Goal: Task Accomplishment & Management: Use online tool/utility

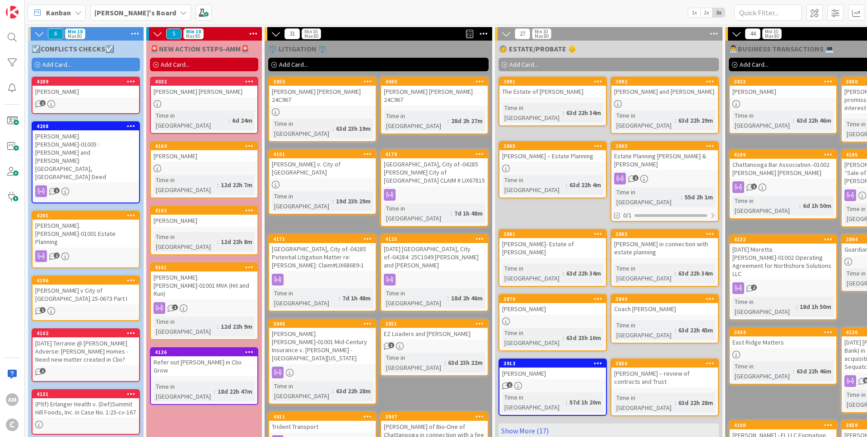
click at [137, 14] on b "[PERSON_NAME]'s Board" at bounding box center [135, 12] width 82 height 9
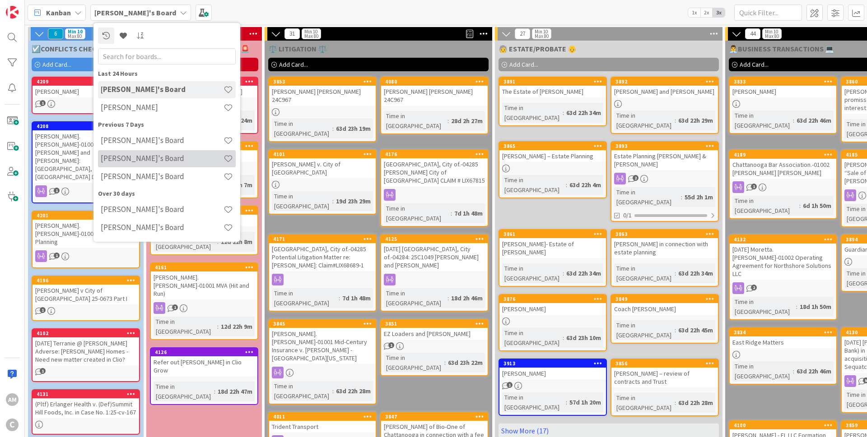
click at [139, 165] on div "[PERSON_NAME]'s Board" at bounding box center [167, 158] width 138 height 17
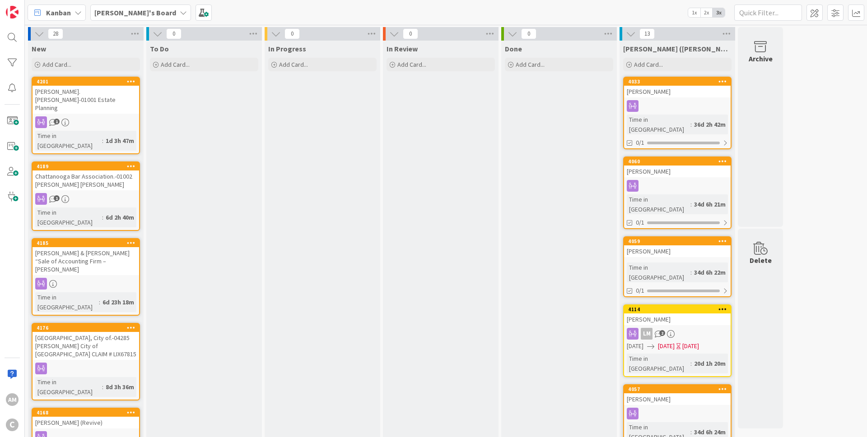
click at [98, 116] on div "1" at bounding box center [86, 122] width 107 height 12
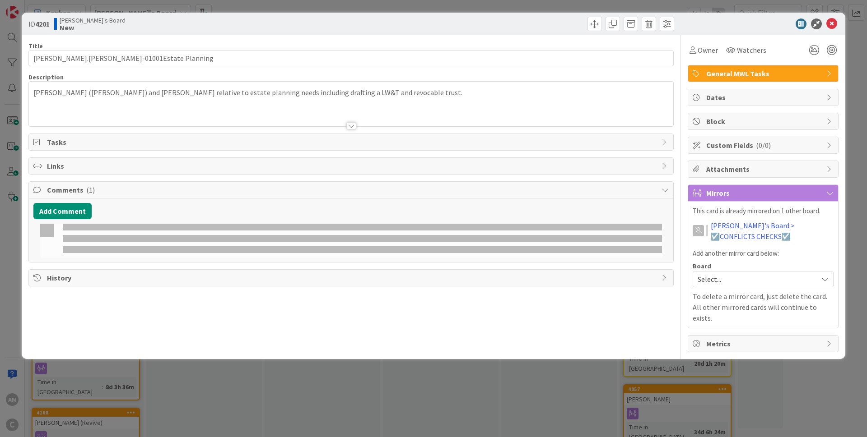
type input "[PERSON_NAME].[PERSON_NAME]-01001Estate Planning"
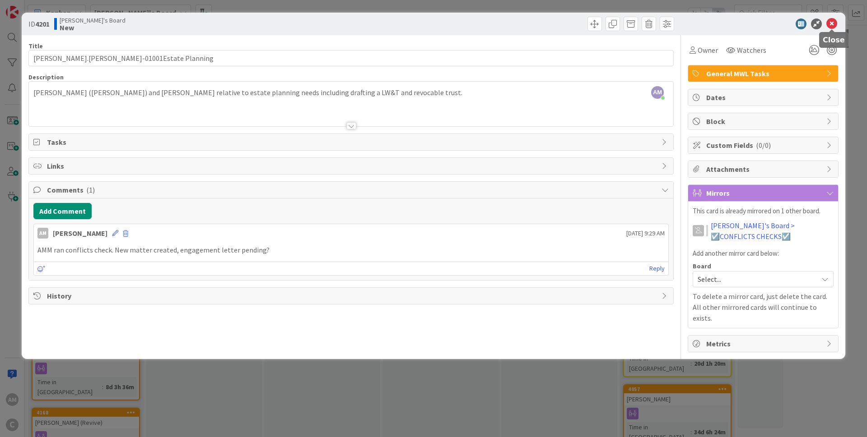
click at [832, 26] on icon at bounding box center [831, 24] width 11 height 11
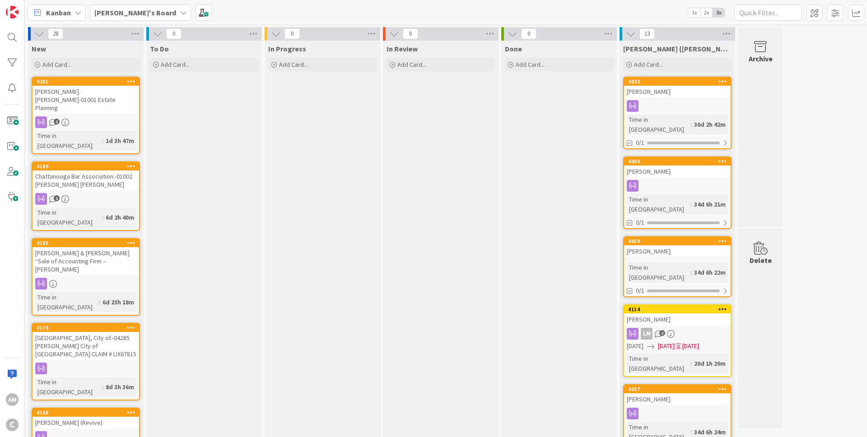
click at [99, 116] on div "1" at bounding box center [86, 122] width 107 height 12
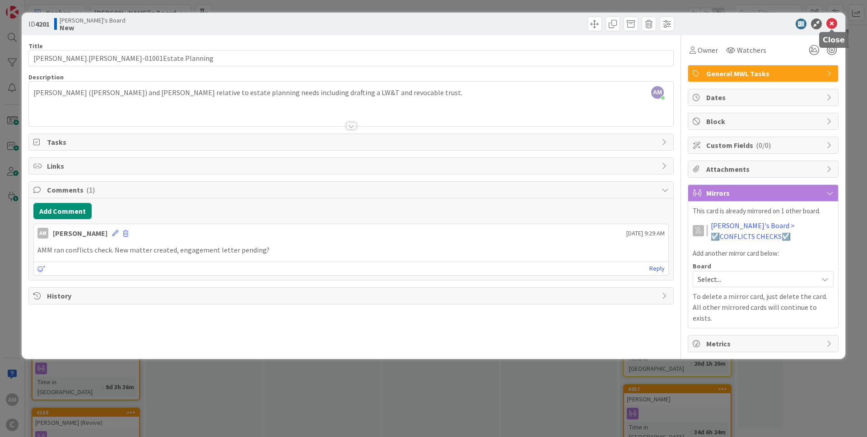
click at [834, 23] on icon at bounding box center [831, 24] width 11 height 11
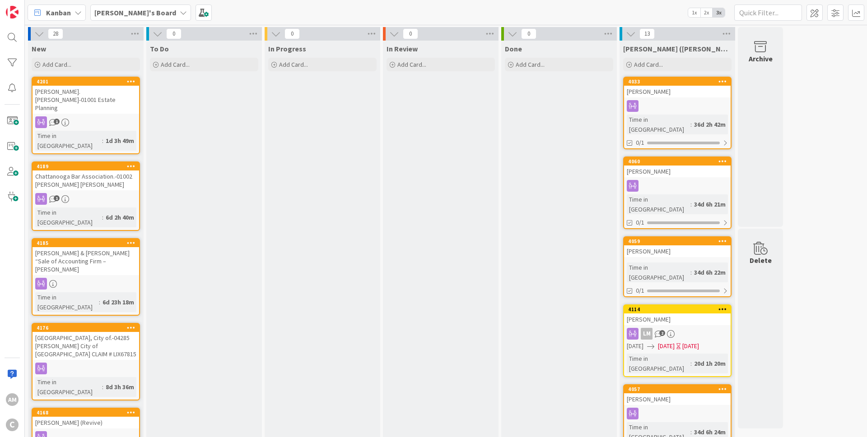
click at [126, 11] on b "[PERSON_NAME]'s Board" at bounding box center [135, 12] width 82 height 9
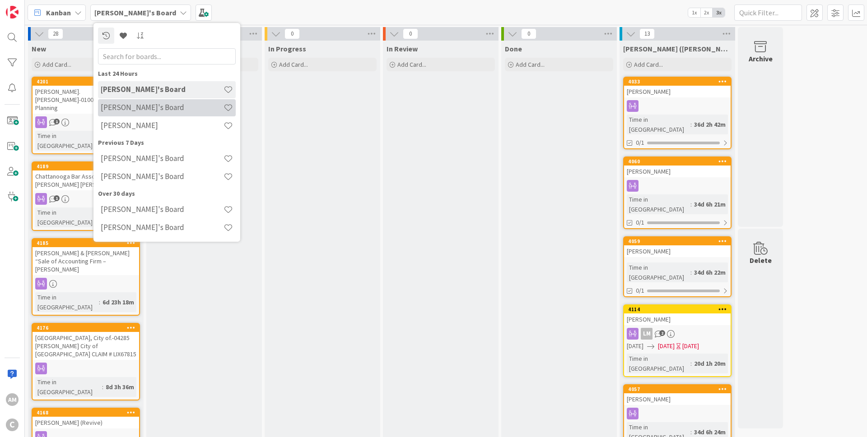
click at [131, 107] on h4 "[PERSON_NAME]'s Board" at bounding box center [162, 107] width 123 height 9
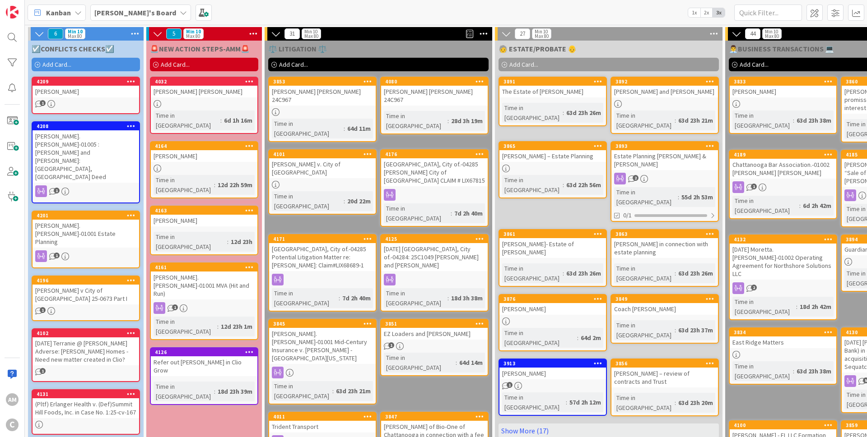
click at [127, 251] on div "1" at bounding box center [86, 257] width 107 height 12
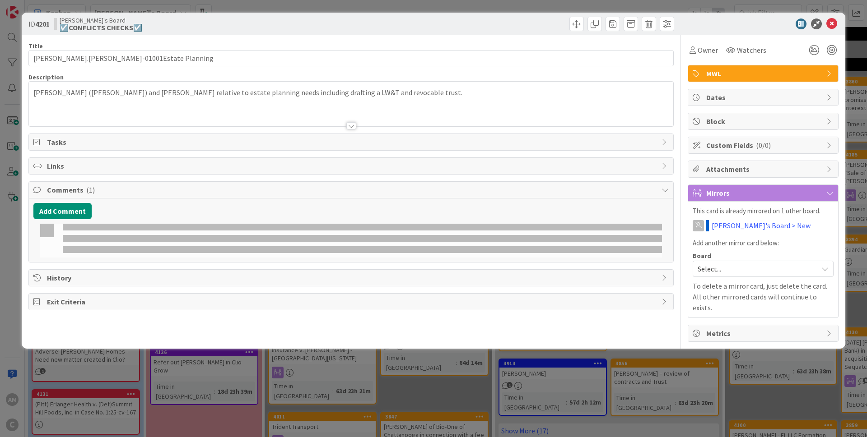
type input "[PERSON_NAME].[PERSON_NAME]-01001Estate Planning"
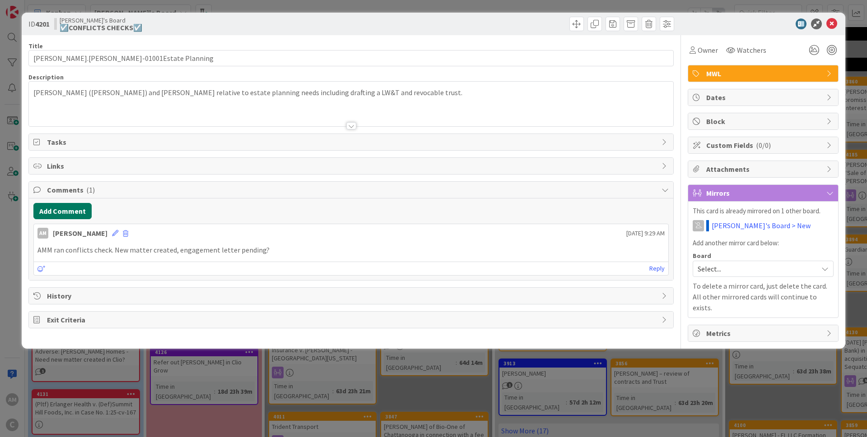
click at [64, 213] on button "Add Comment" at bounding box center [62, 211] width 58 height 16
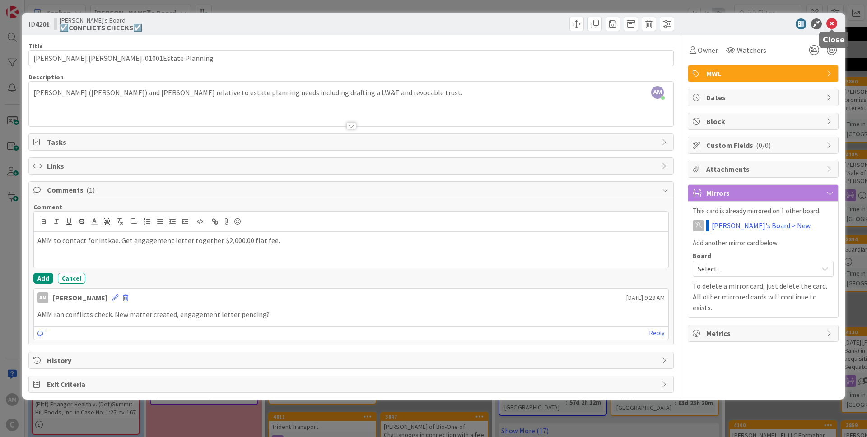
click at [829, 24] on icon at bounding box center [831, 24] width 11 height 11
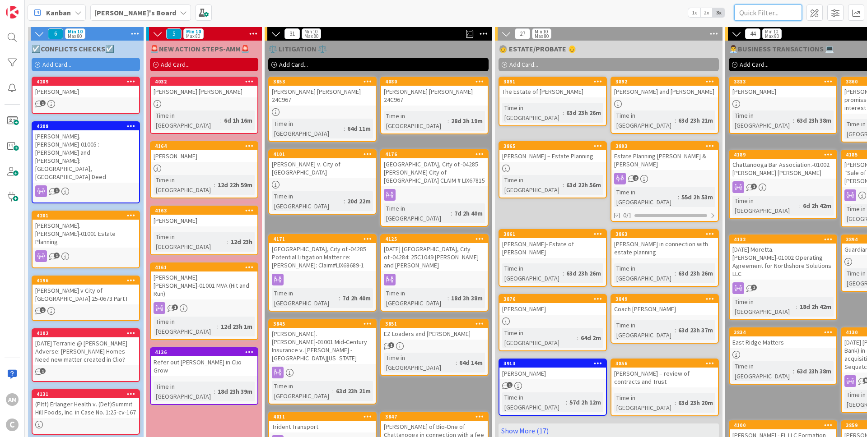
click at [746, 11] on input "text" at bounding box center [768, 13] width 68 height 16
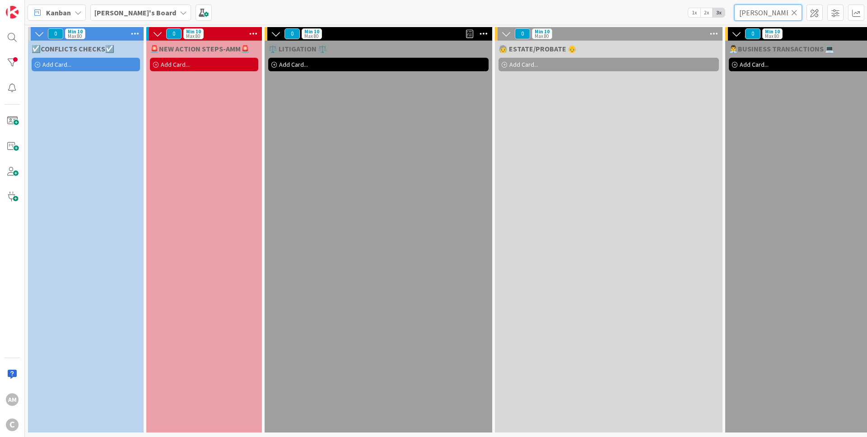
type input "[PERSON_NAME]"
click at [52, 15] on span "Kanban" at bounding box center [58, 12] width 25 height 11
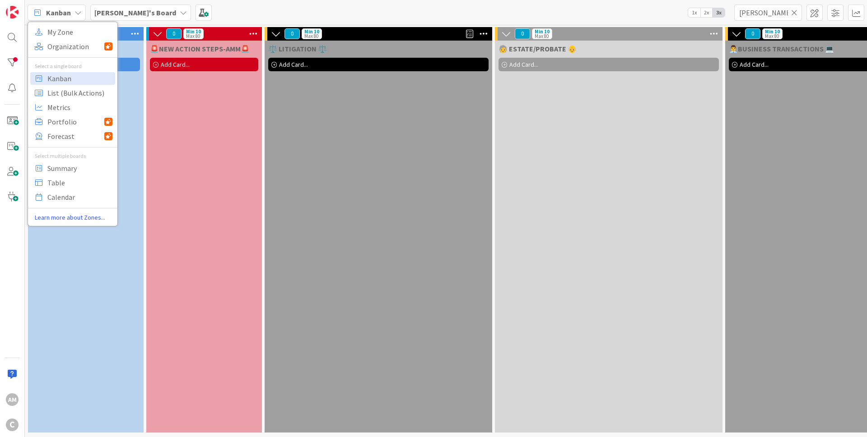
click at [118, 10] on b "[PERSON_NAME]'s Board" at bounding box center [135, 12] width 82 height 9
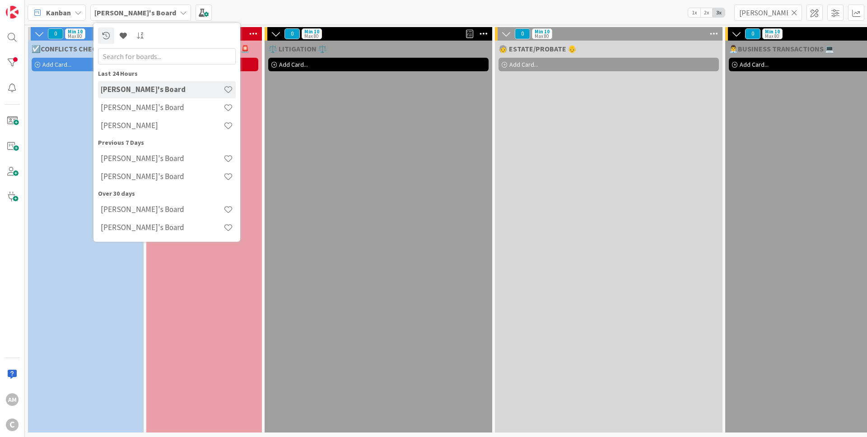
drag, startPoint x: 120, startPoint y: 110, endPoint x: 141, endPoint y: 113, distance: 21.1
click at [121, 110] on h4 "[PERSON_NAME]'s Board" at bounding box center [162, 107] width 123 height 9
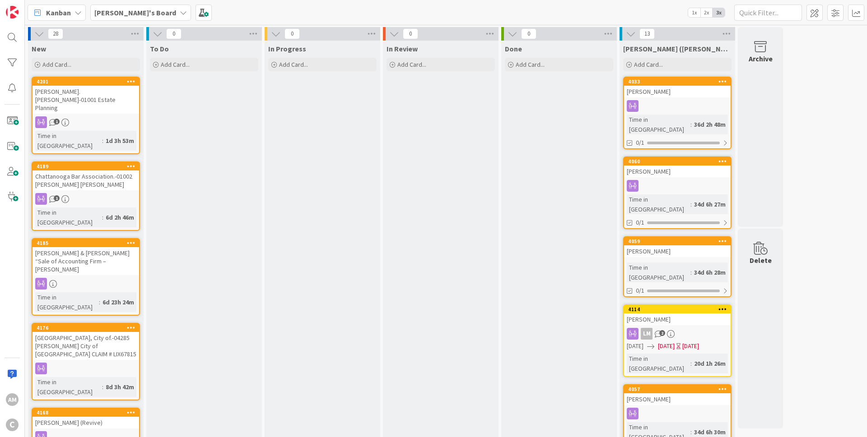
click at [138, 17] on div "[PERSON_NAME]'s Board" at bounding box center [140, 13] width 101 height 16
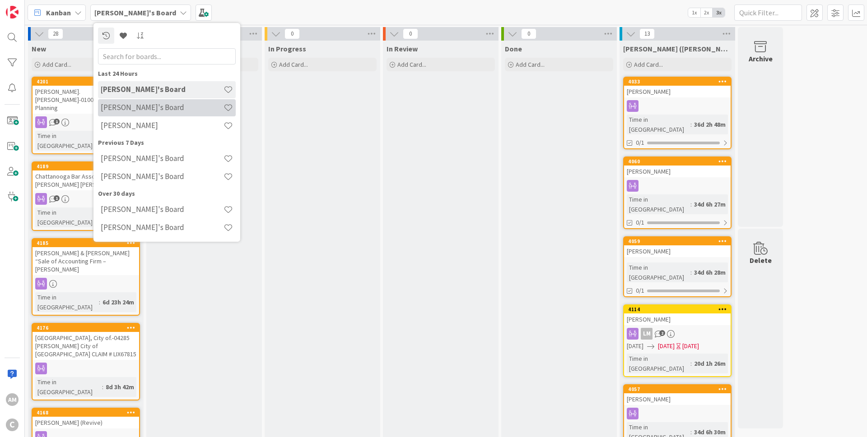
click at [141, 113] on div "[PERSON_NAME]'s Board" at bounding box center [167, 107] width 138 height 17
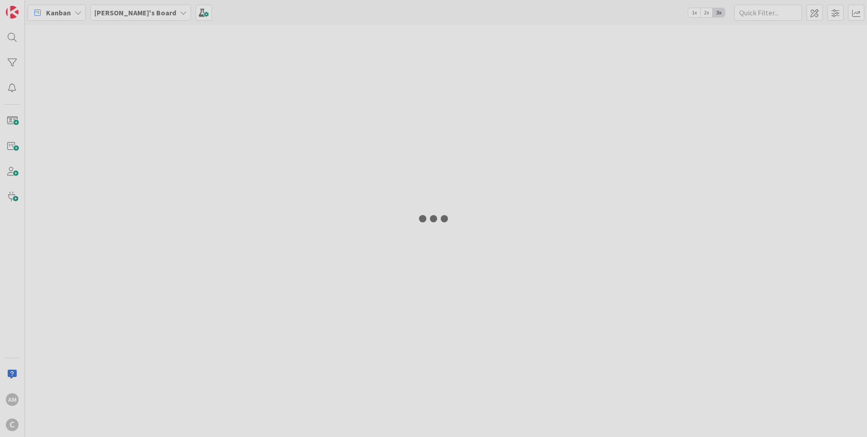
type input "[PERSON_NAME]"
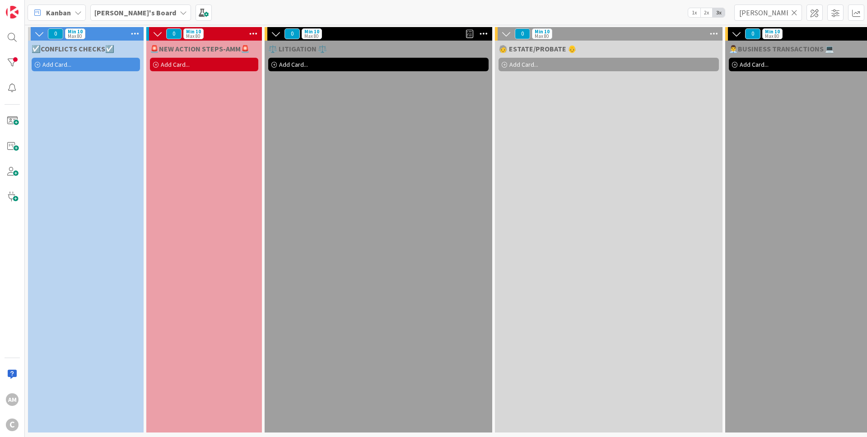
click at [794, 19] on div "[PERSON_NAME]" at bounding box center [768, 13] width 68 height 16
click at [795, 12] on icon at bounding box center [794, 13] width 6 height 8
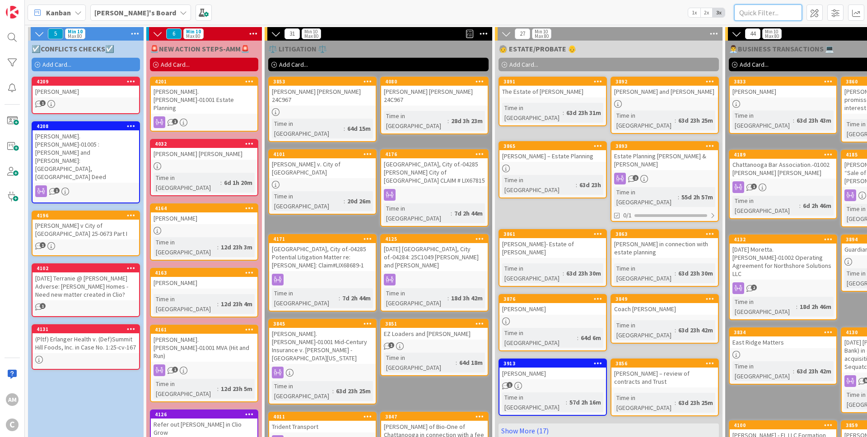
click at [747, 13] on input "text" at bounding box center [768, 13] width 68 height 16
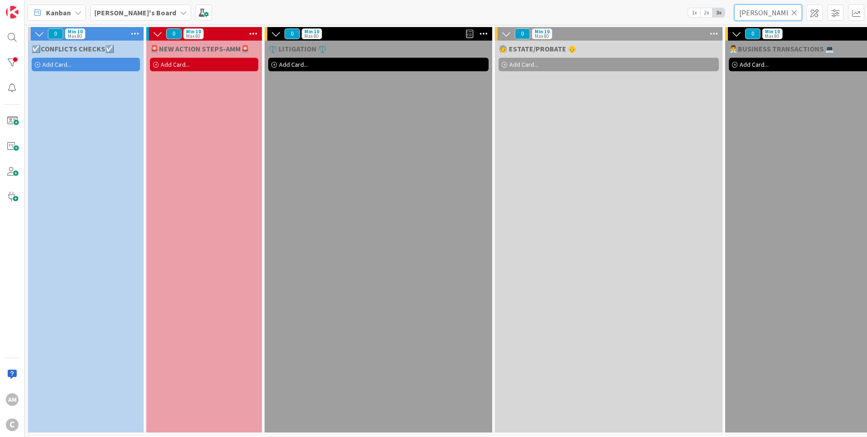
type input "[PERSON_NAME]"
click at [67, 61] on span "Add Card..." at bounding box center [56, 64] width 29 height 8
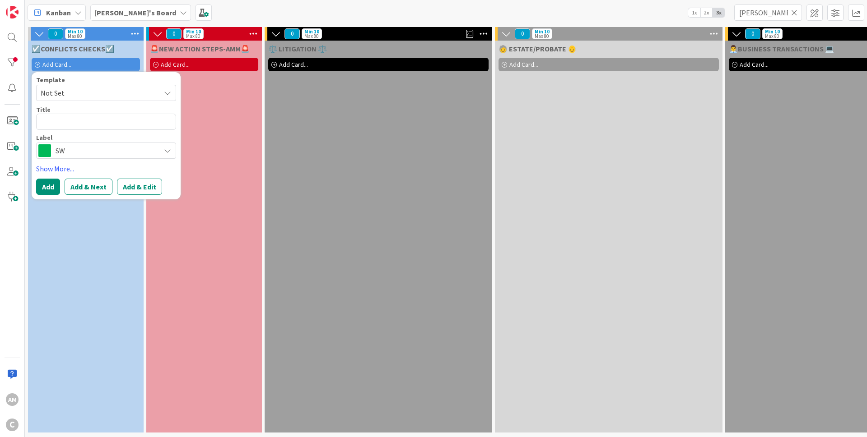
click at [244, 113] on div "🚨NEW ACTION STEPS-AMM🚨 Add Card..." at bounding box center [204, 237] width 116 height 392
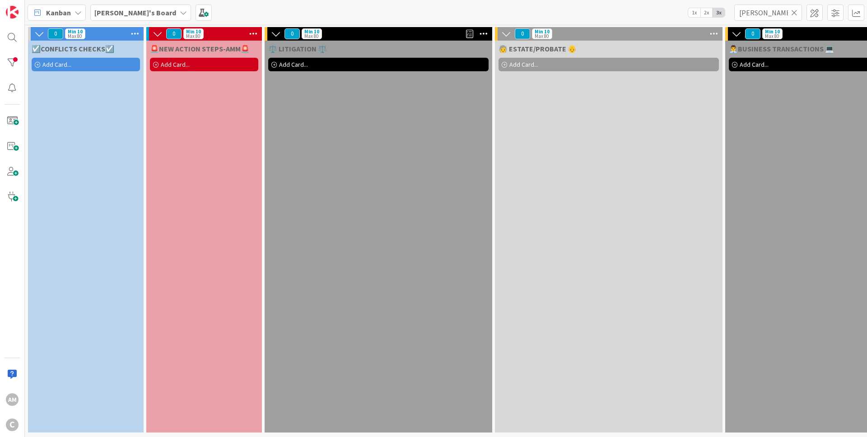
click at [165, 62] on span "Add Card..." at bounding box center [175, 64] width 29 height 8
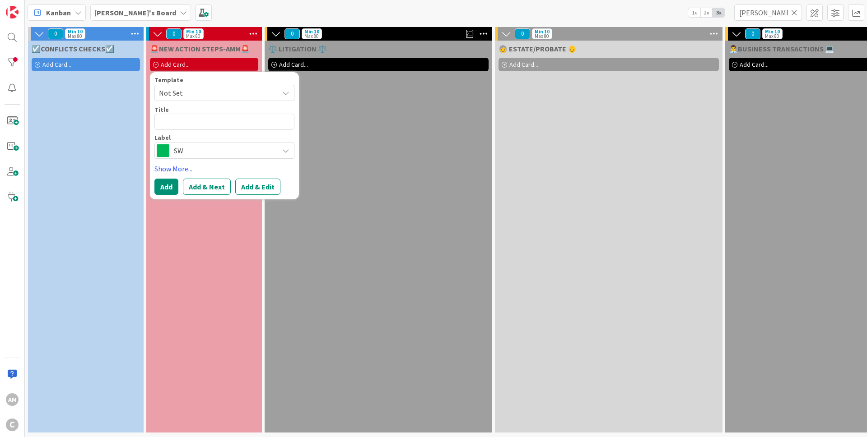
type textarea "x"
type textarea "W"
type textarea "x"
type textarea "Wi"
type textarea "x"
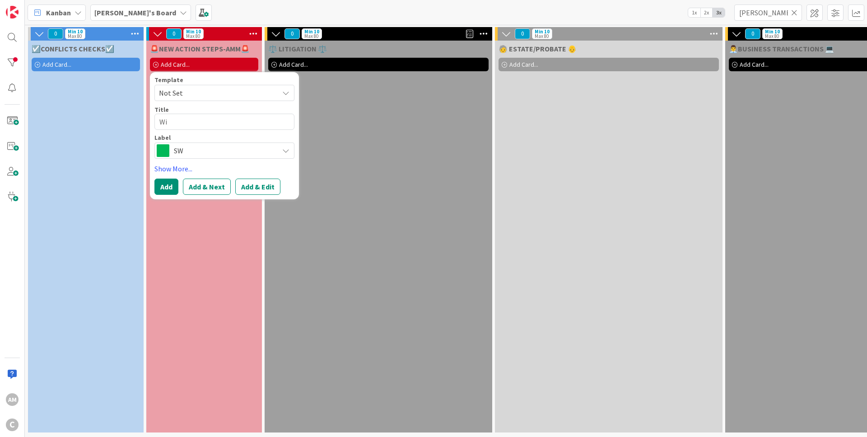
type textarea "Wil"
type textarea "x"
type textarea "Will"
type textarea "x"
type textarea "[PERSON_NAME]"
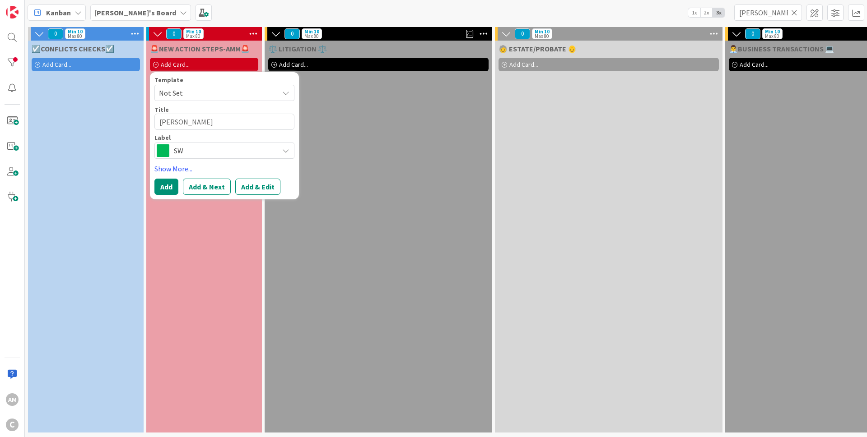
type textarea "x"
type textarea "[PERSON_NAME]"
type textarea "x"
type textarea "[PERSON_NAME]"
type textarea "x"
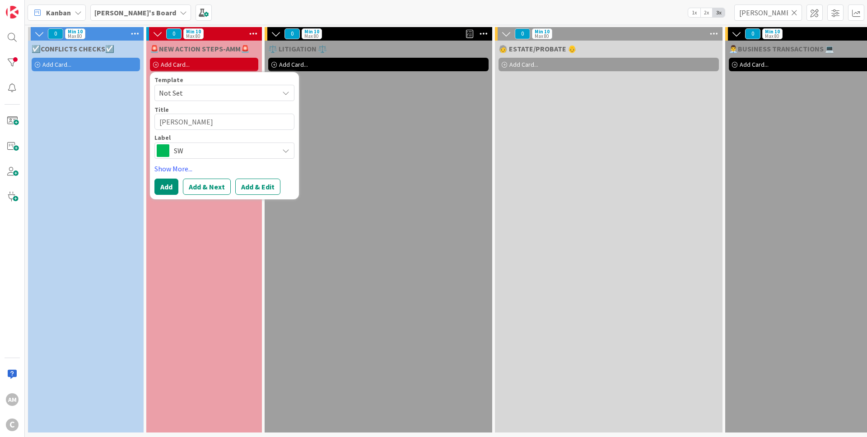
type textarea "[PERSON_NAME]"
type textarea "x"
type textarea "[PERSON_NAME]"
type textarea "x"
type textarea "[PERSON_NAME]"
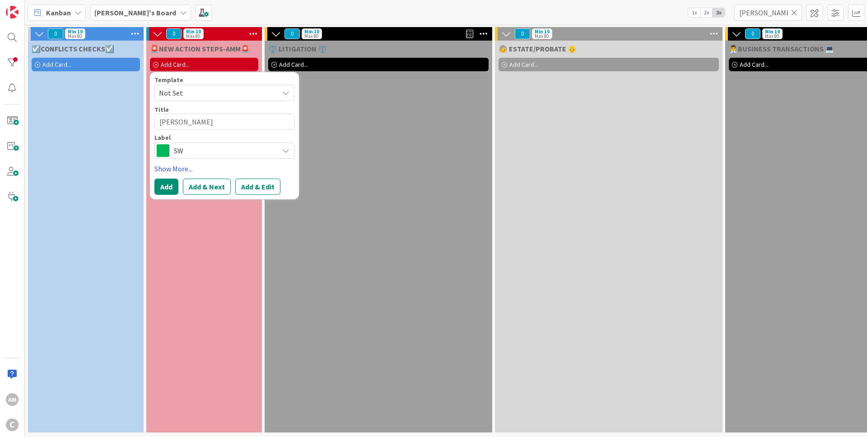
type textarea "x"
type textarea "[PERSON_NAME]"
type textarea "x"
type textarea "[PERSON_NAME]"
type textarea "x"
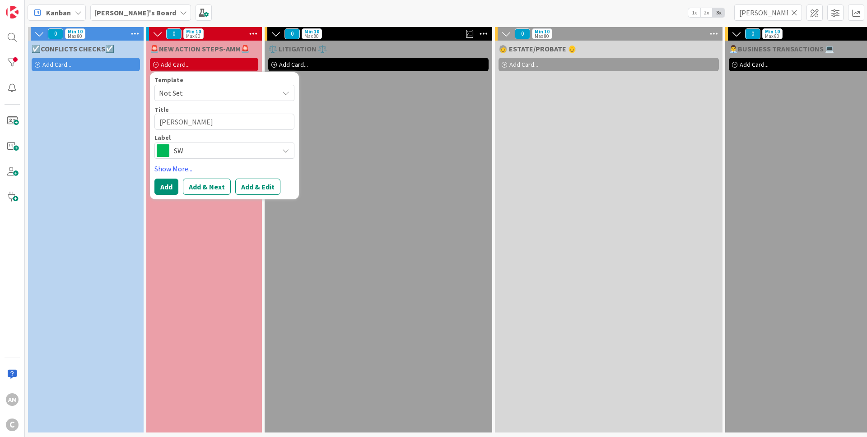
type textarea "[PERSON_NAME]"
type textarea "x"
type textarea "[PERSON_NAME]"
click at [242, 158] on div "SW" at bounding box center [224, 151] width 140 height 16
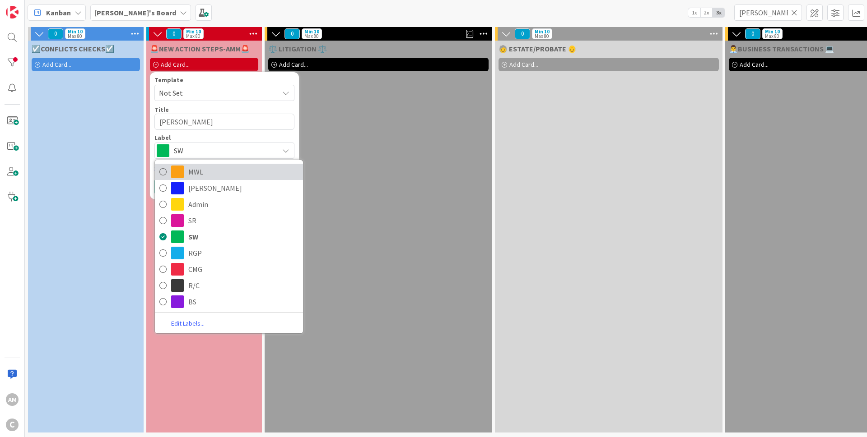
click at [226, 170] on span "MWL" at bounding box center [243, 172] width 110 height 14
type textarea "x"
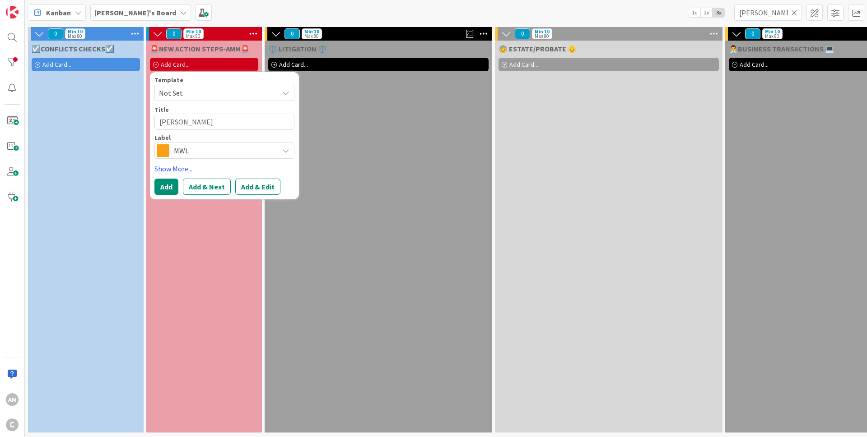
click at [153, 186] on div "Template Not Set Title 14 / 128 [PERSON_NAME] Label MWL MWL [PERSON_NAME] Admin…" at bounding box center [224, 135] width 149 height 127
click at [168, 194] on button "Add" at bounding box center [166, 187] width 24 height 16
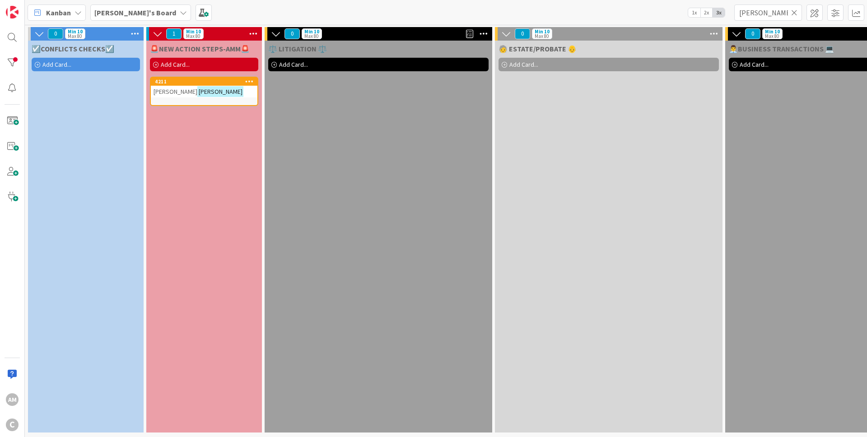
click at [181, 144] on div "🚨NEW ACTION STEPS-AMM🚨 Add Card... Template Not Set Title 0 / 128 Label SW MWL …" at bounding box center [204, 237] width 116 height 392
click at [796, 17] on icon at bounding box center [794, 13] width 6 height 8
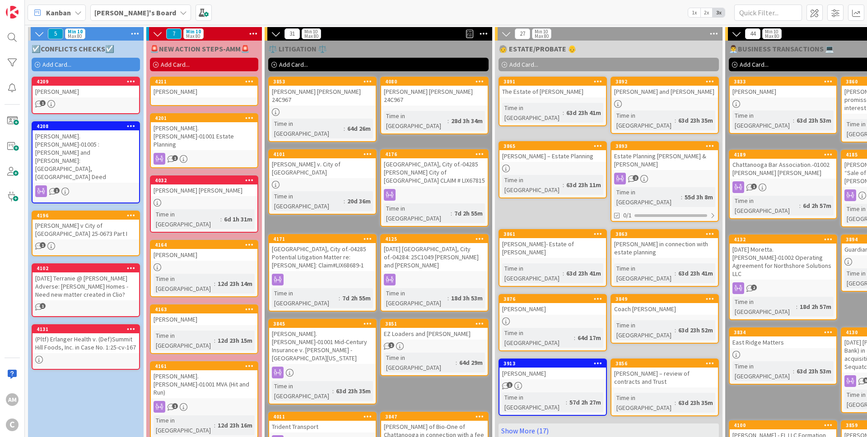
click at [212, 91] on div "[PERSON_NAME]" at bounding box center [204, 92] width 107 height 12
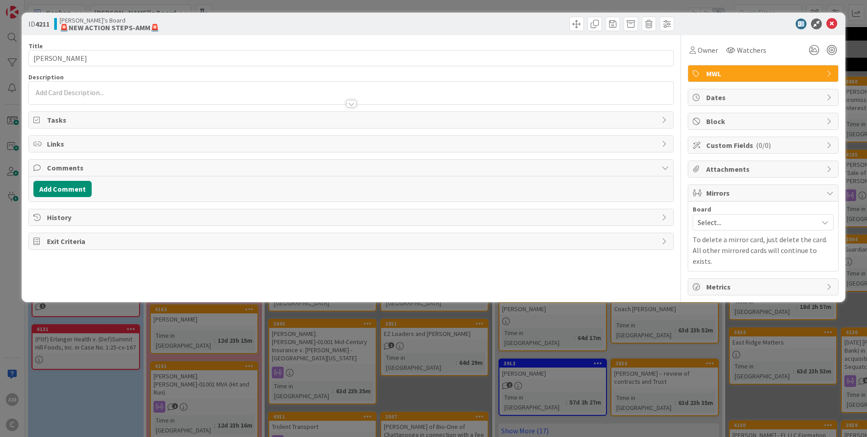
click at [132, 93] on div at bounding box center [351, 95] width 644 height 19
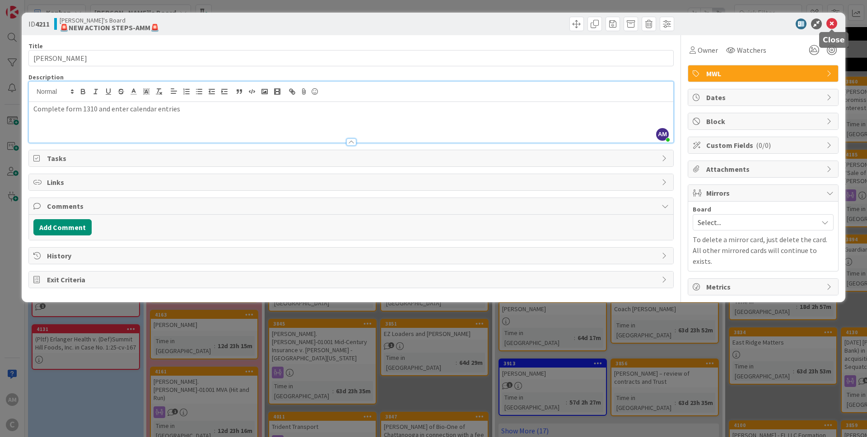
click at [836, 23] on icon at bounding box center [831, 24] width 11 height 11
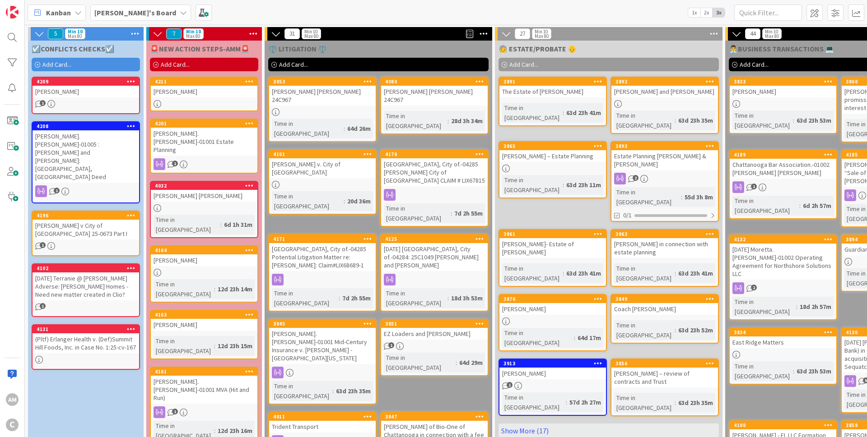
click at [135, 13] on b "[PERSON_NAME]'s Board" at bounding box center [135, 12] width 82 height 9
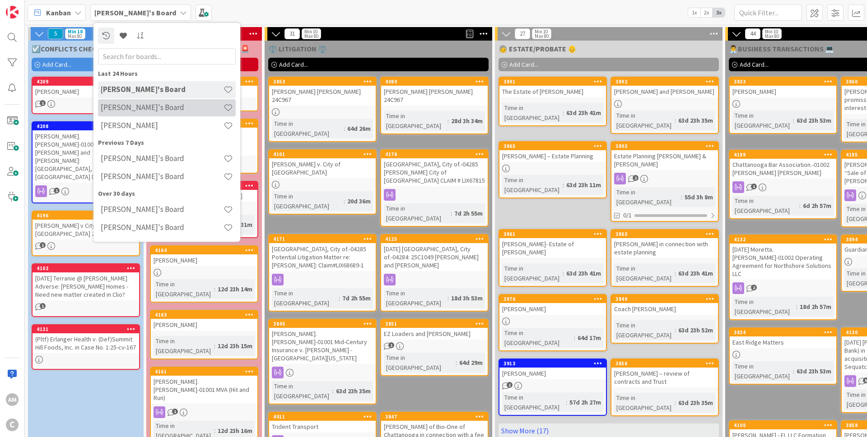
click at [135, 111] on h4 "[PERSON_NAME]'s Board" at bounding box center [162, 107] width 123 height 9
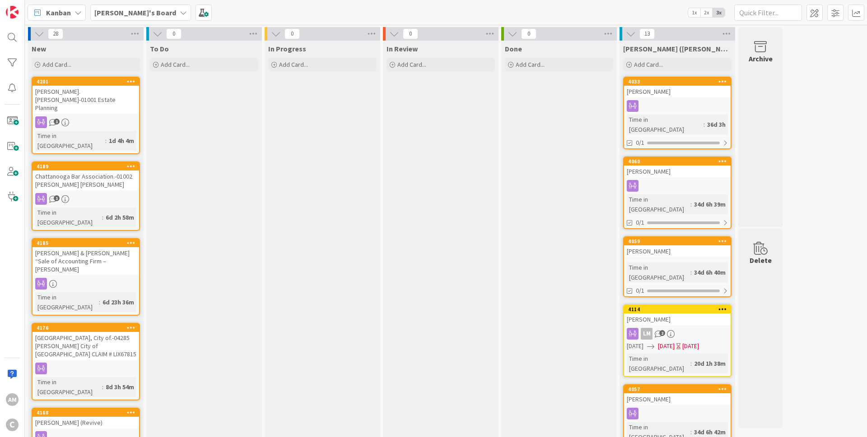
click at [117, 171] on div "Chattanooga Bar Association.-01002 [PERSON_NAME] [PERSON_NAME]" at bounding box center [86, 181] width 107 height 20
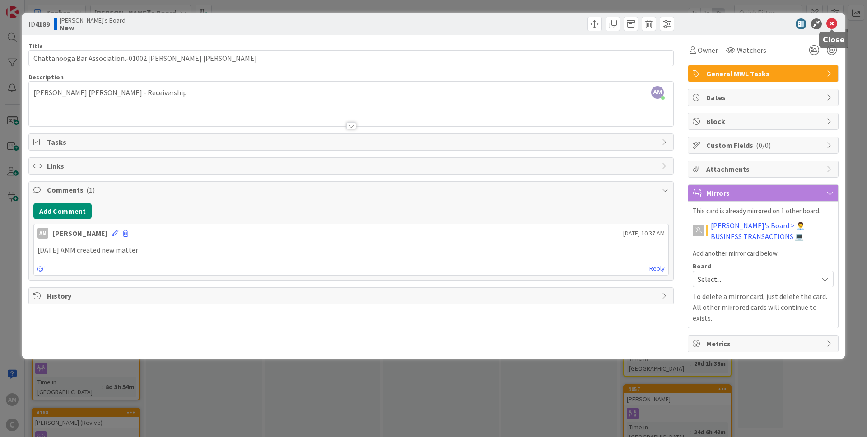
click at [827, 22] on icon at bounding box center [831, 24] width 11 height 11
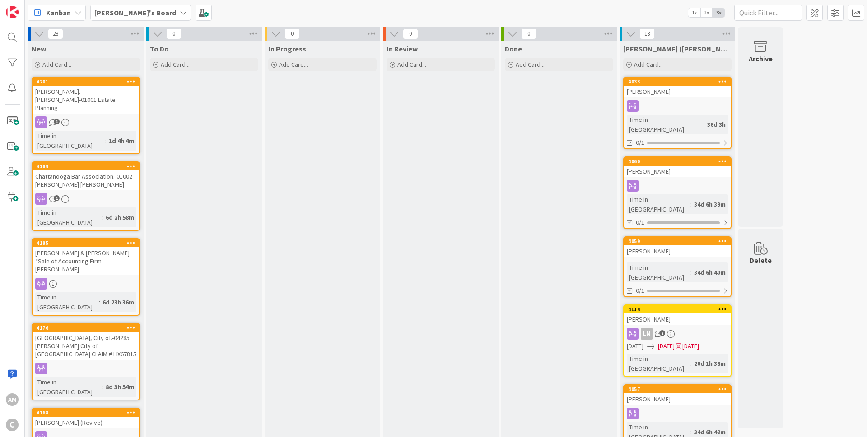
click at [76, 11] on icon at bounding box center [77, 12] width 7 height 7
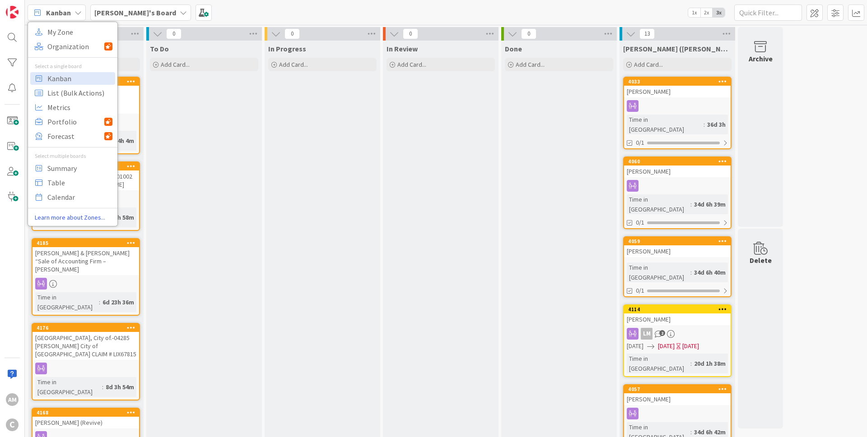
click at [117, 13] on b "[PERSON_NAME]'s Board" at bounding box center [135, 12] width 82 height 9
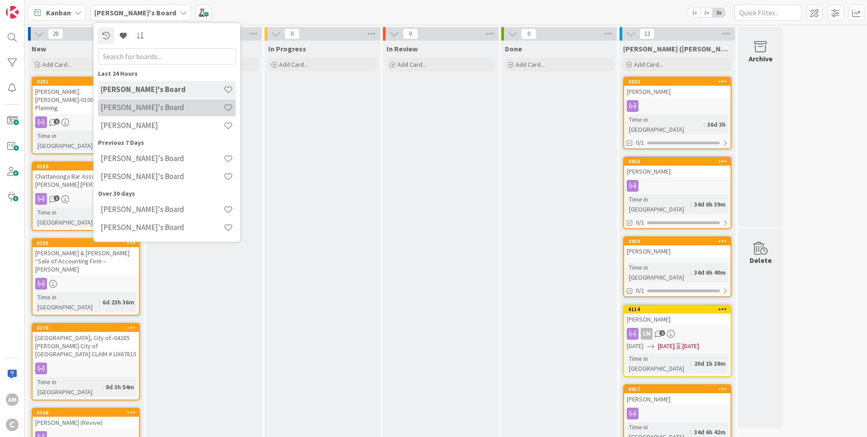
click at [130, 114] on div "[PERSON_NAME]'s Board" at bounding box center [167, 107] width 138 height 17
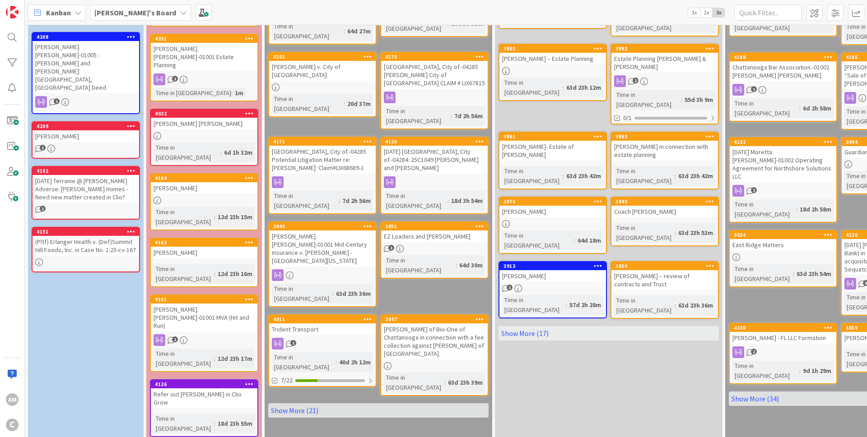
scroll to position [63, 0]
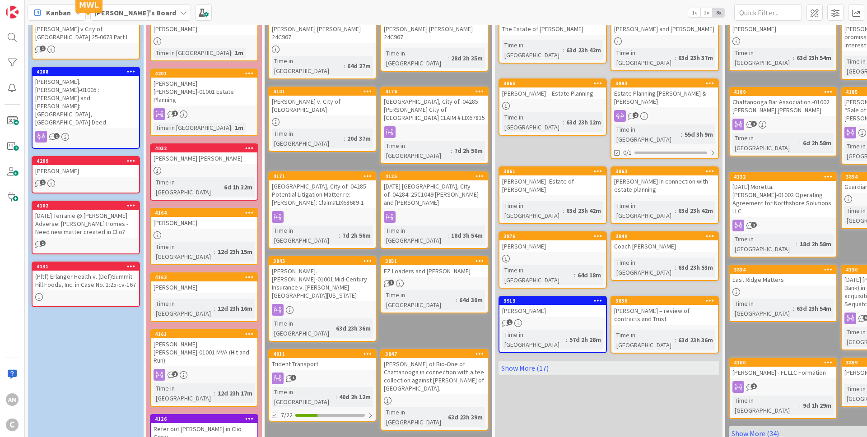
click at [206, 108] on div "1" at bounding box center [204, 114] width 107 height 12
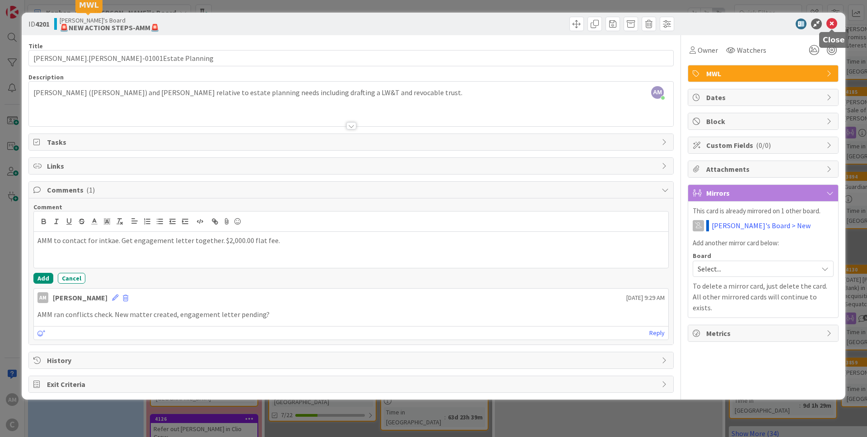
click at [833, 26] on icon at bounding box center [831, 24] width 11 height 11
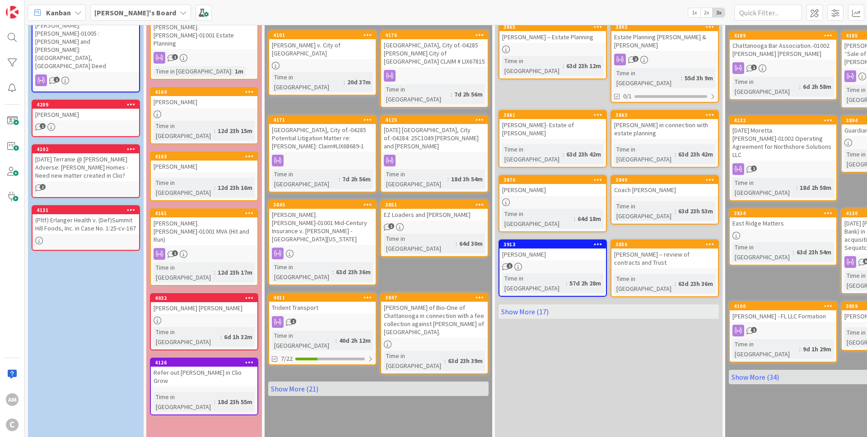
scroll to position [163, 0]
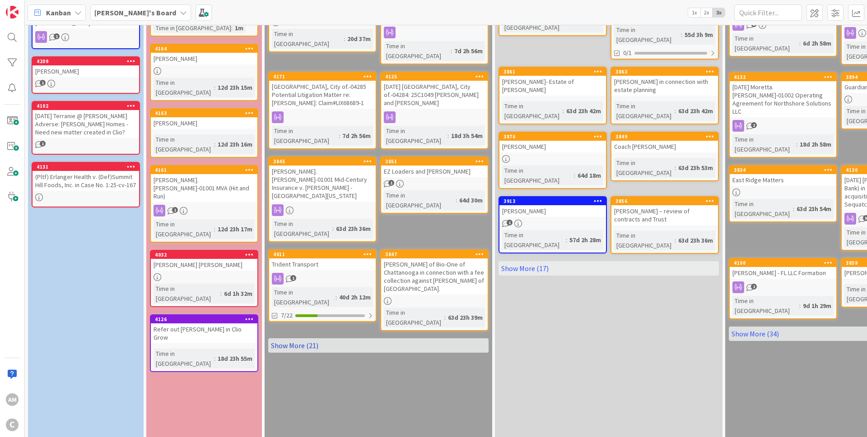
click at [303, 339] on link "Show More (21)" at bounding box center [378, 346] width 220 height 14
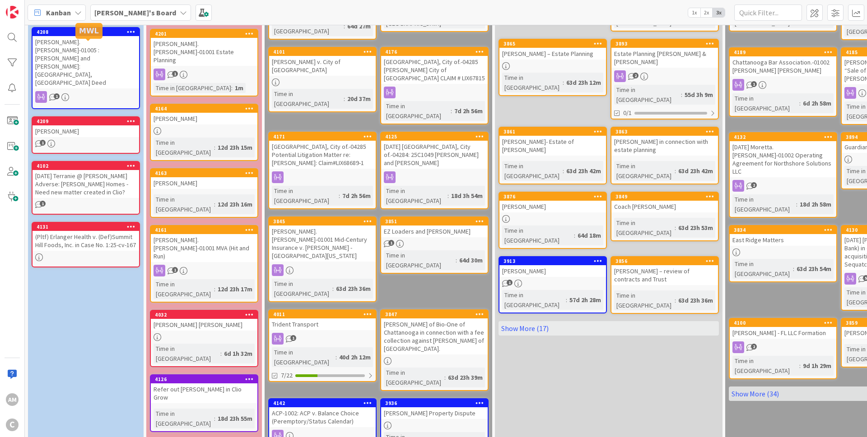
scroll to position [37, 0]
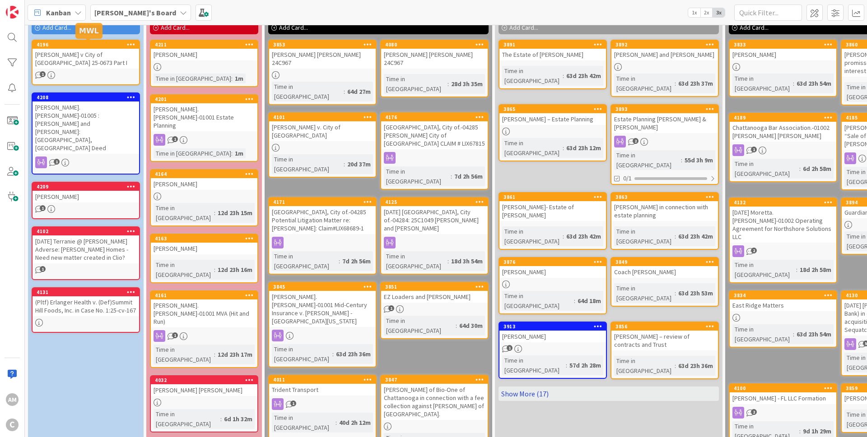
click at [519, 387] on link "Show More (17)" at bounding box center [608, 394] width 220 height 14
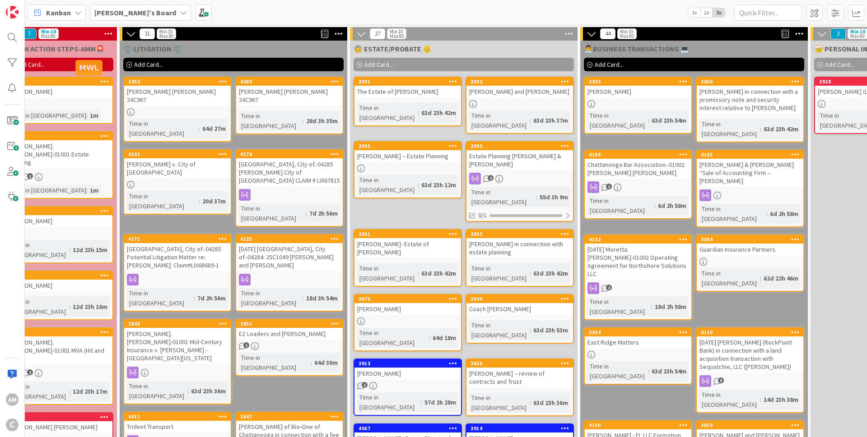
scroll to position [0, 0]
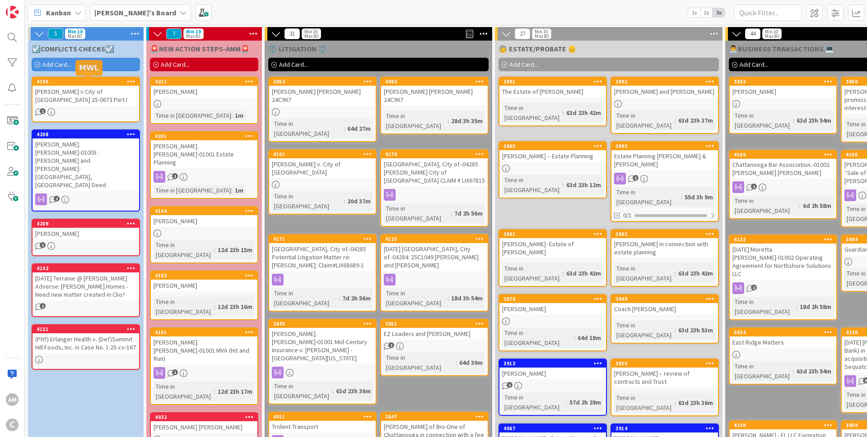
click at [225, 171] on div "1" at bounding box center [204, 177] width 107 height 12
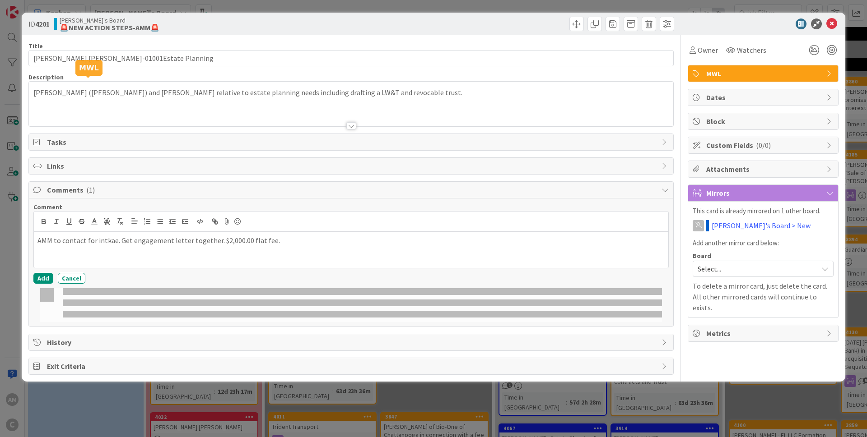
type input "[PERSON_NAME].[PERSON_NAME]-01001Estate Planning"
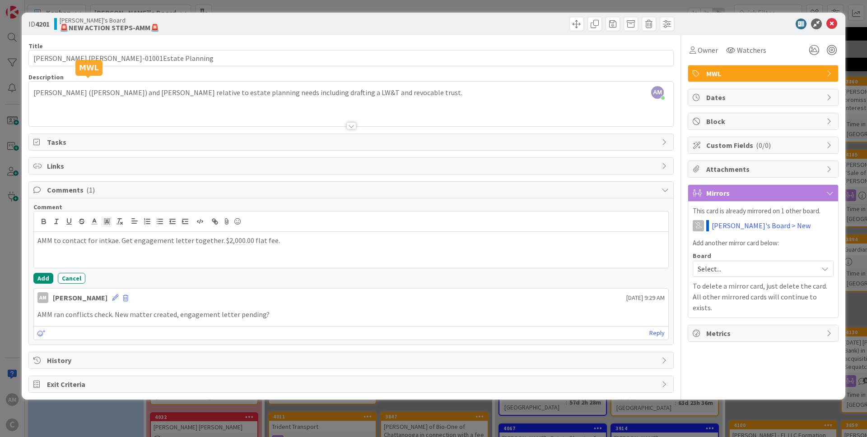
click at [866, 16] on div "ID 4201 [PERSON_NAME]'s Board 🚨NEW ACTION STEPS-AMM🚨 Title 33 / 128 [PERSON_NAM…" at bounding box center [433, 218] width 867 height 437
